Goal: Transaction & Acquisition: Purchase product/service

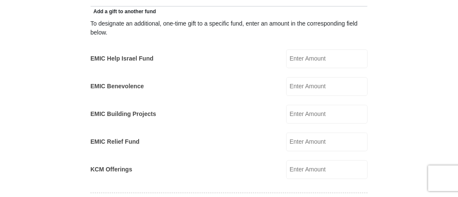
scroll to position [482, 0]
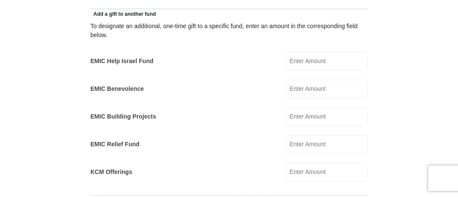
click at [301, 142] on input "EMIC Relief Fund" at bounding box center [326, 144] width 81 height 19
type input "230.00"
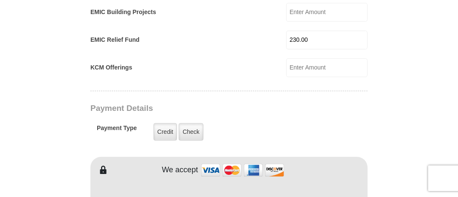
scroll to position [589, 0]
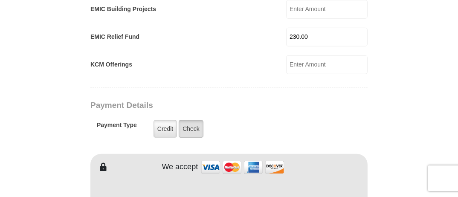
click at [191, 127] on label "Check" at bounding box center [191, 128] width 25 height 17
click at [0, 0] on input "Check" at bounding box center [0, 0] width 0 height 0
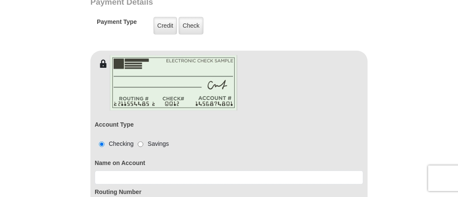
scroll to position [705, 0]
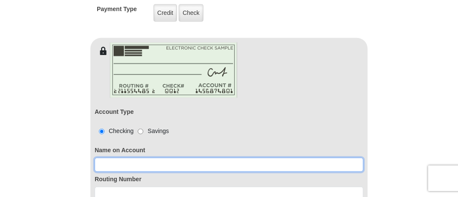
click at [104, 161] on input at bounding box center [229, 165] width 269 height 14
type input "d"
type input "Debbie Harris"
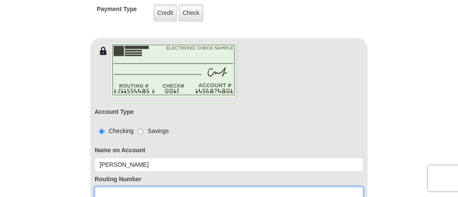
scroll to position [707, 0]
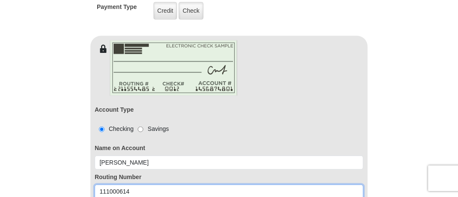
type input "111000614"
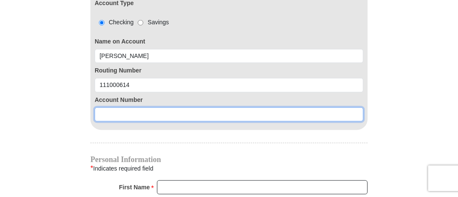
scroll to position [828, 0]
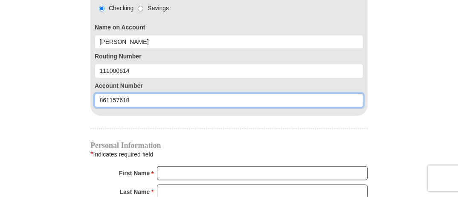
type input "861157618"
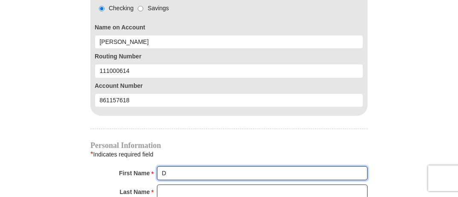
type input "Debbie"
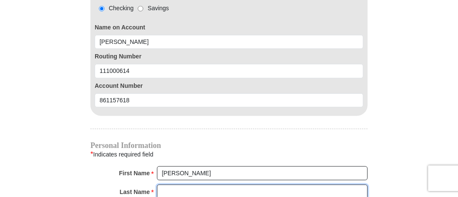
type input "Harris"
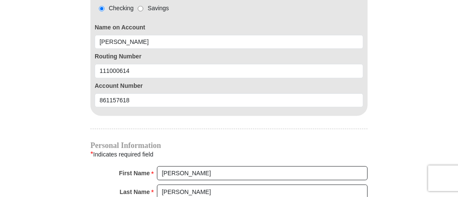
type input "debbie.harris@bcm.edu"
type input "11803 McLain Blvd"
type input "Houston"
select select "TX"
type input "77071"
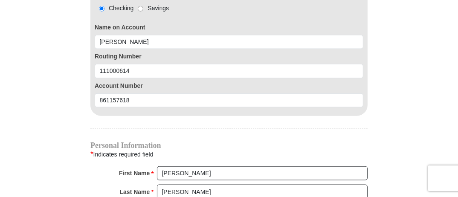
type input "7132547683"
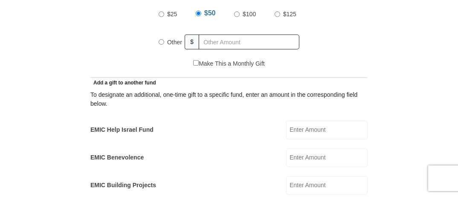
scroll to position [409, 0]
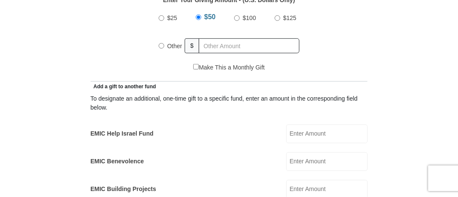
click at [198, 16] on input "$50" at bounding box center [199, 17] width 6 height 6
click at [197, 16] on input "$50" at bounding box center [199, 17] width 6 height 6
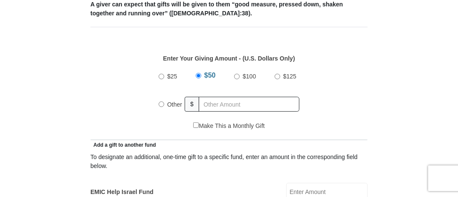
scroll to position [344, 0]
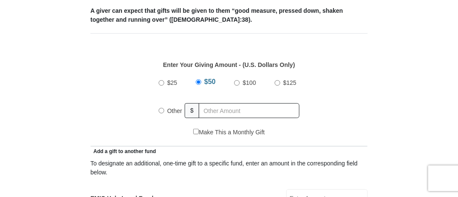
click at [161, 111] on input "Other" at bounding box center [162, 111] width 6 height 6
radio input "true"
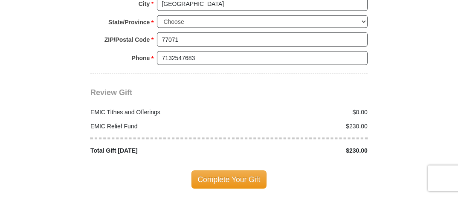
scroll to position [1125, 0]
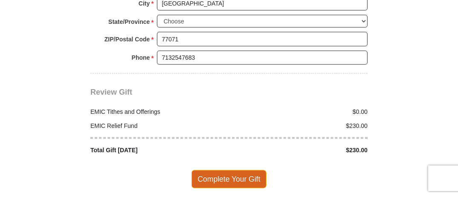
click at [214, 175] on span "Complete Your Gift" at bounding box center [228, 179] width 75 height 18
